Goal: Task Accomplishment & Management: Manage account settings

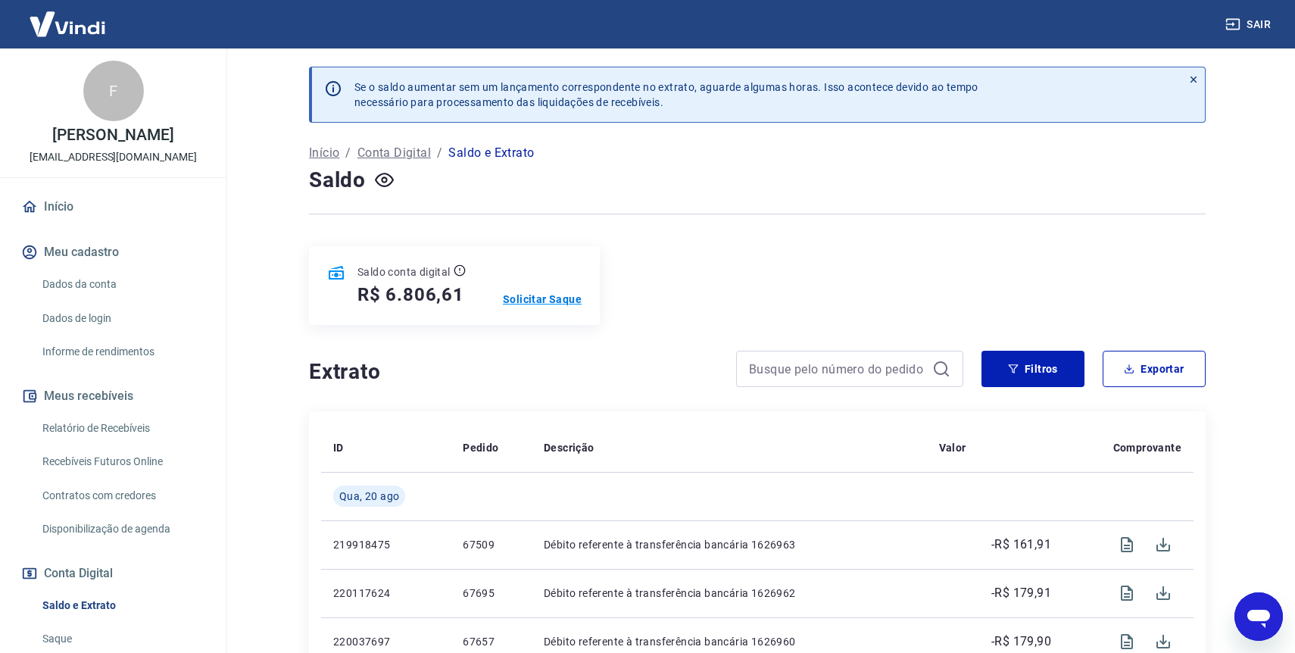
click at [530, 298] on p "Solicitar Saque" at bounding box center [542, 299] width 79 height 15
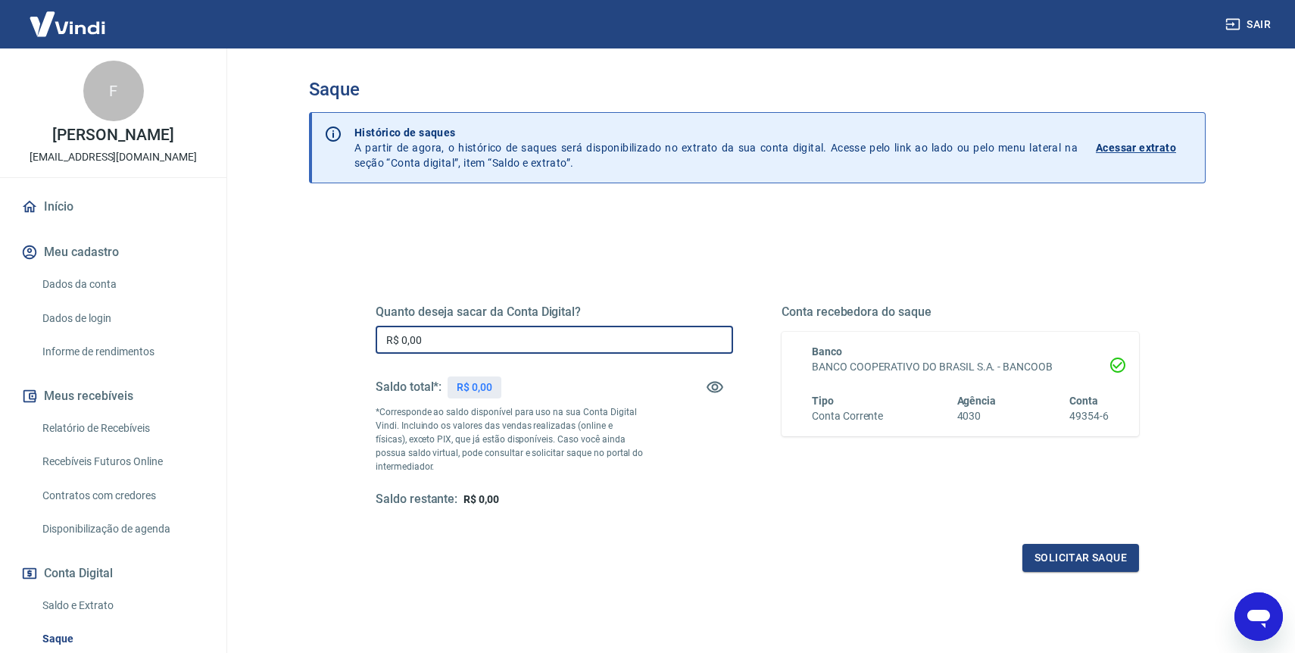
click at [507, 340] on input "R$ 0,00" at bounding box center [554, 340] width 357 height 28
type input "R$ 6.806,61"
click at [1093, 566] on button "Solicitar saque" at bounding box center [1080, 558] width 117 height 28
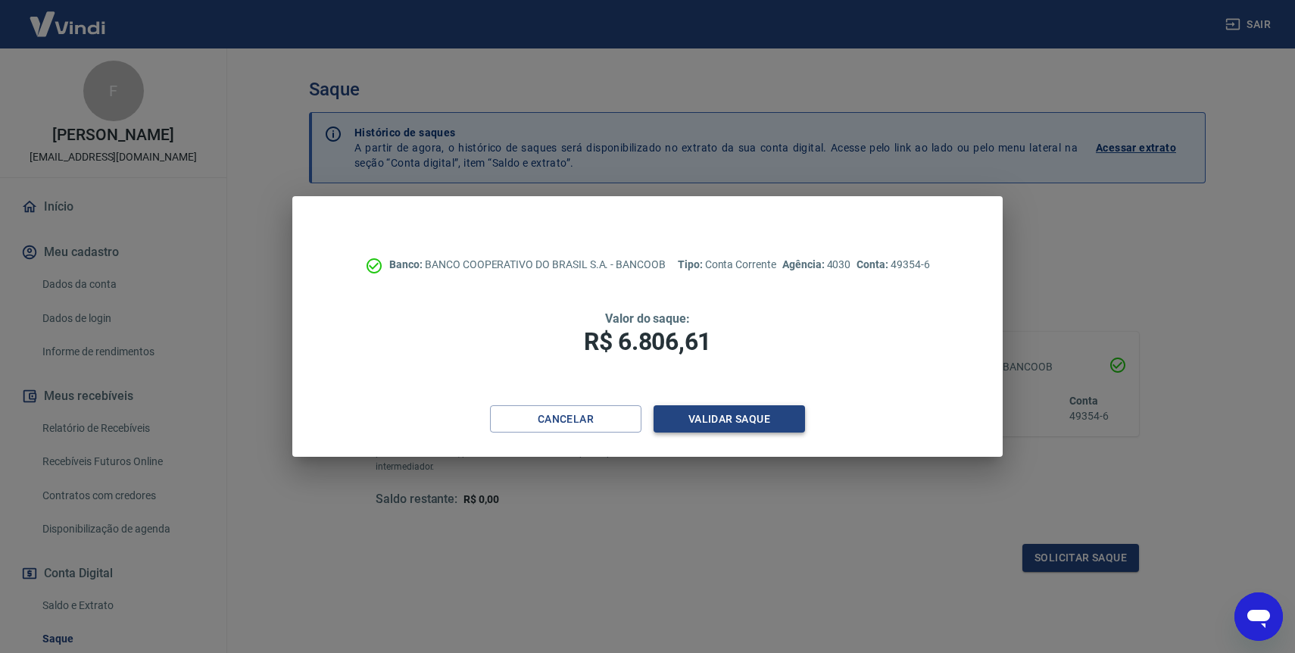
click at [730, 423] on button "Validar saque" at bounding box center [728, 419] width 151 height 28
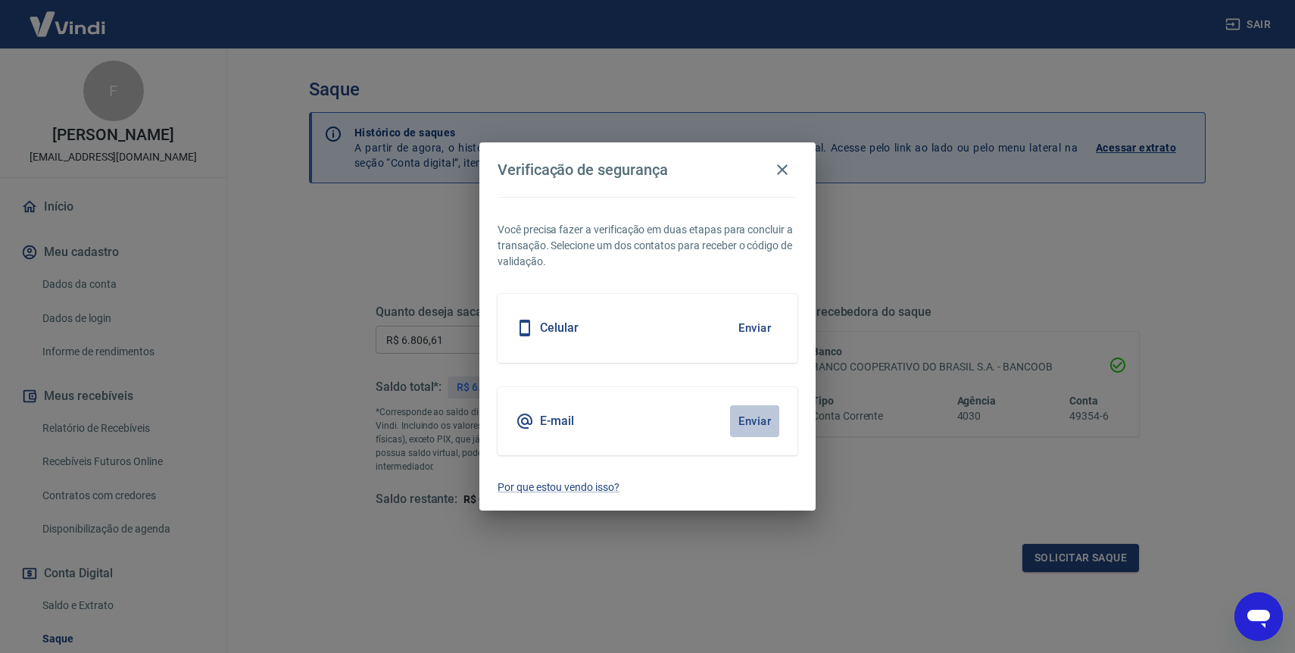
click at [754, 421] on button "Enviar" at bounding box center [754, 421] width 49 height 32
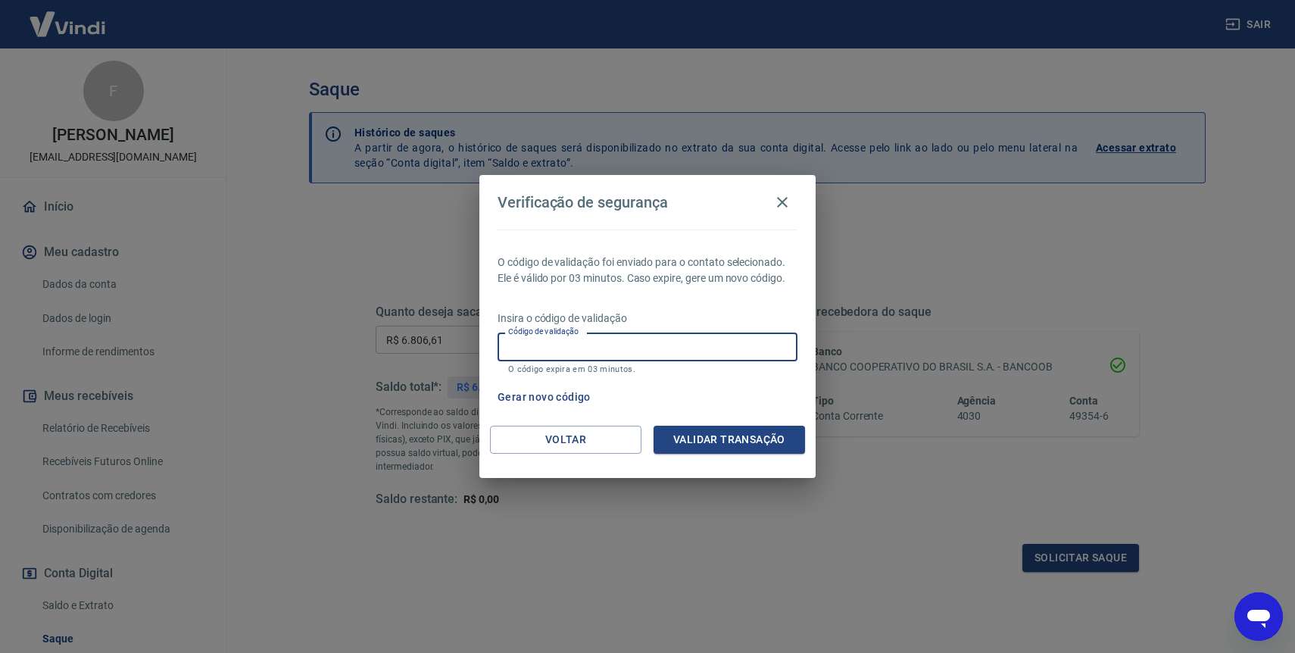
click at [543, 338] on div "Código de validação Código de validação O código expira em 03 minutos." at bounding box center [647, 352] width 300 height 41
type input "570073"
click at [720, 444] on button "Validar transação" at bounding box center [728, 440] width 151 height 28
